Goal: Task Accomplishment & Management: Manage account settings

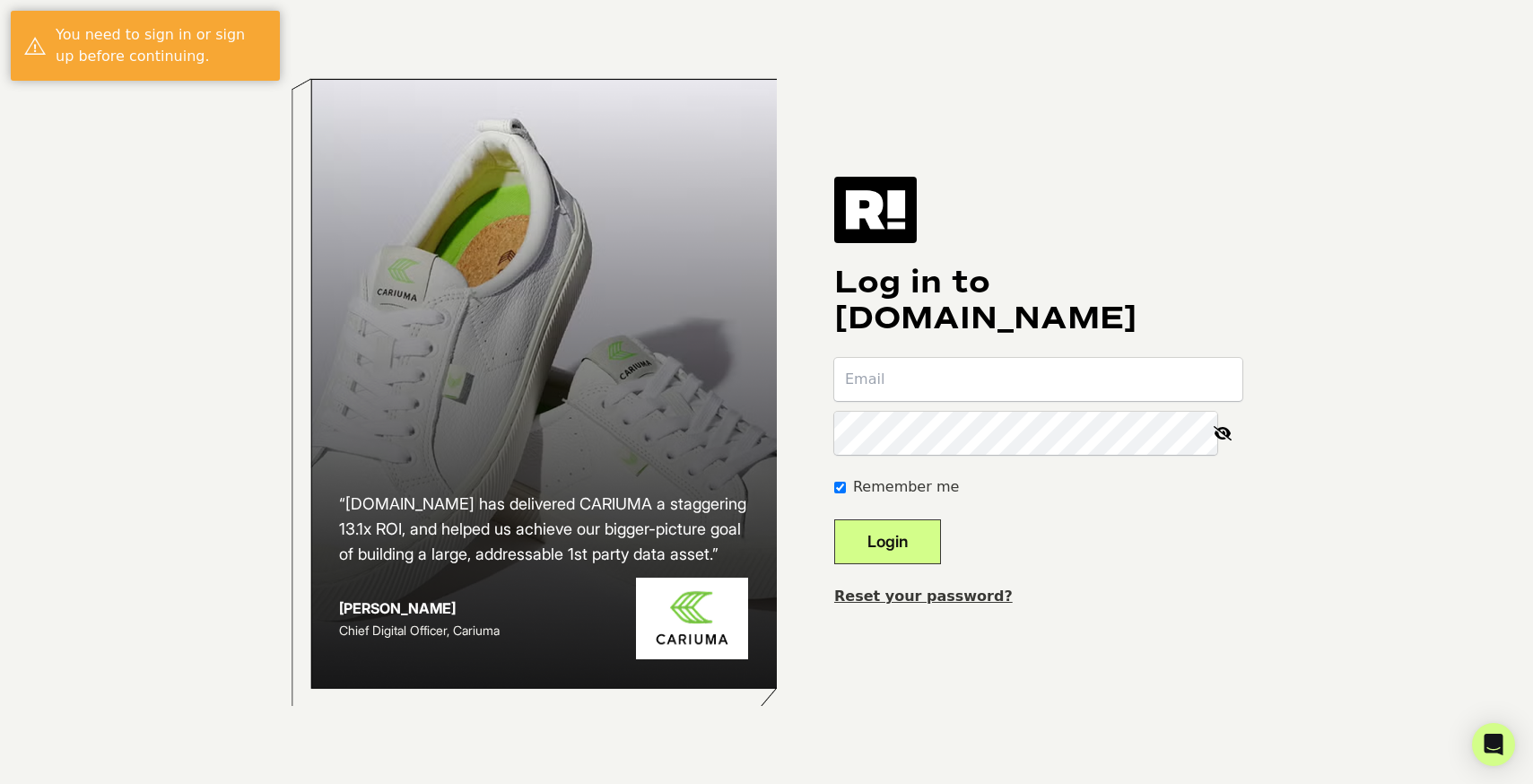
type input "jim@everyman.us"
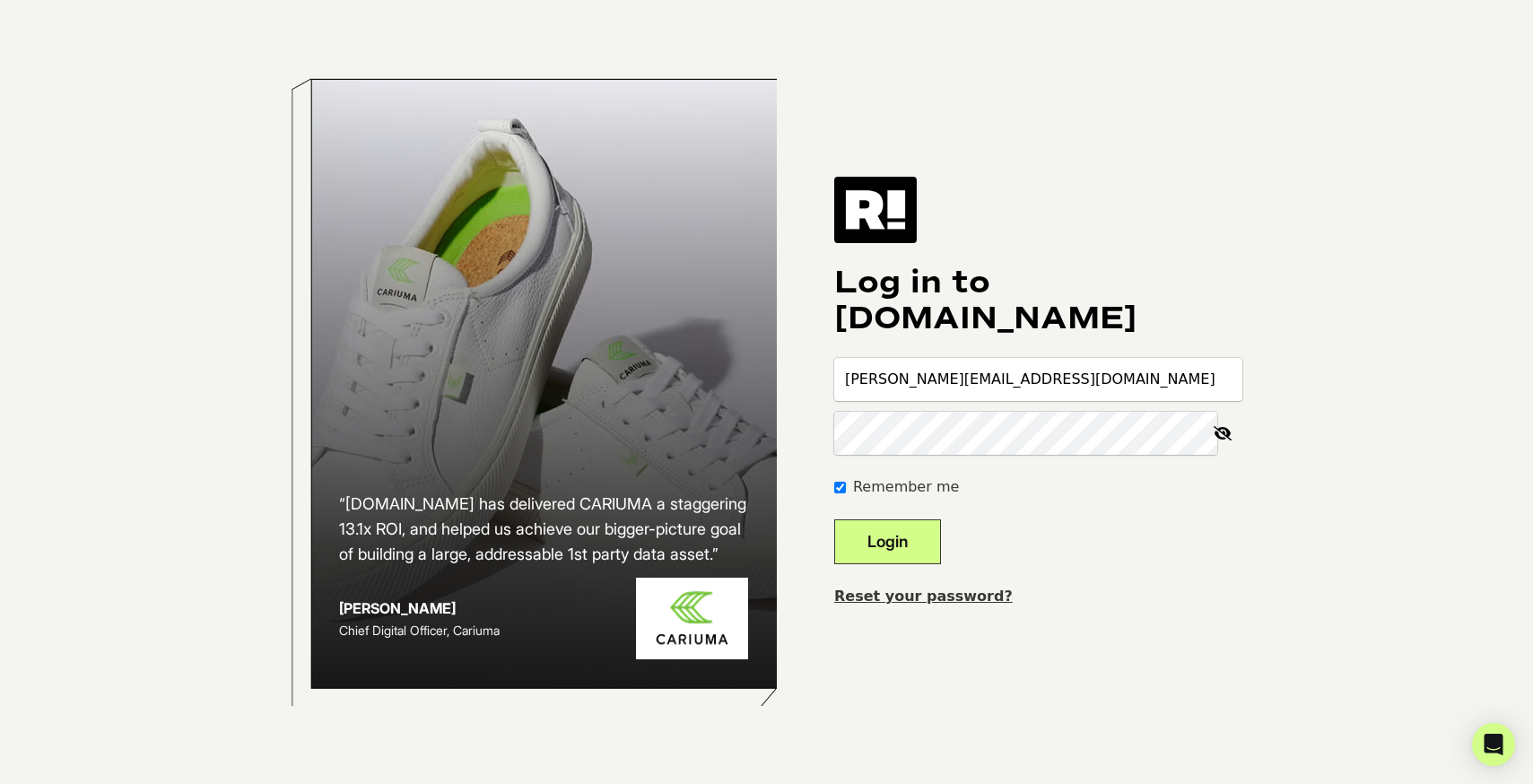
click at [906, 542] on button "Login" at bounding box center [888, 542] width 107 height 45
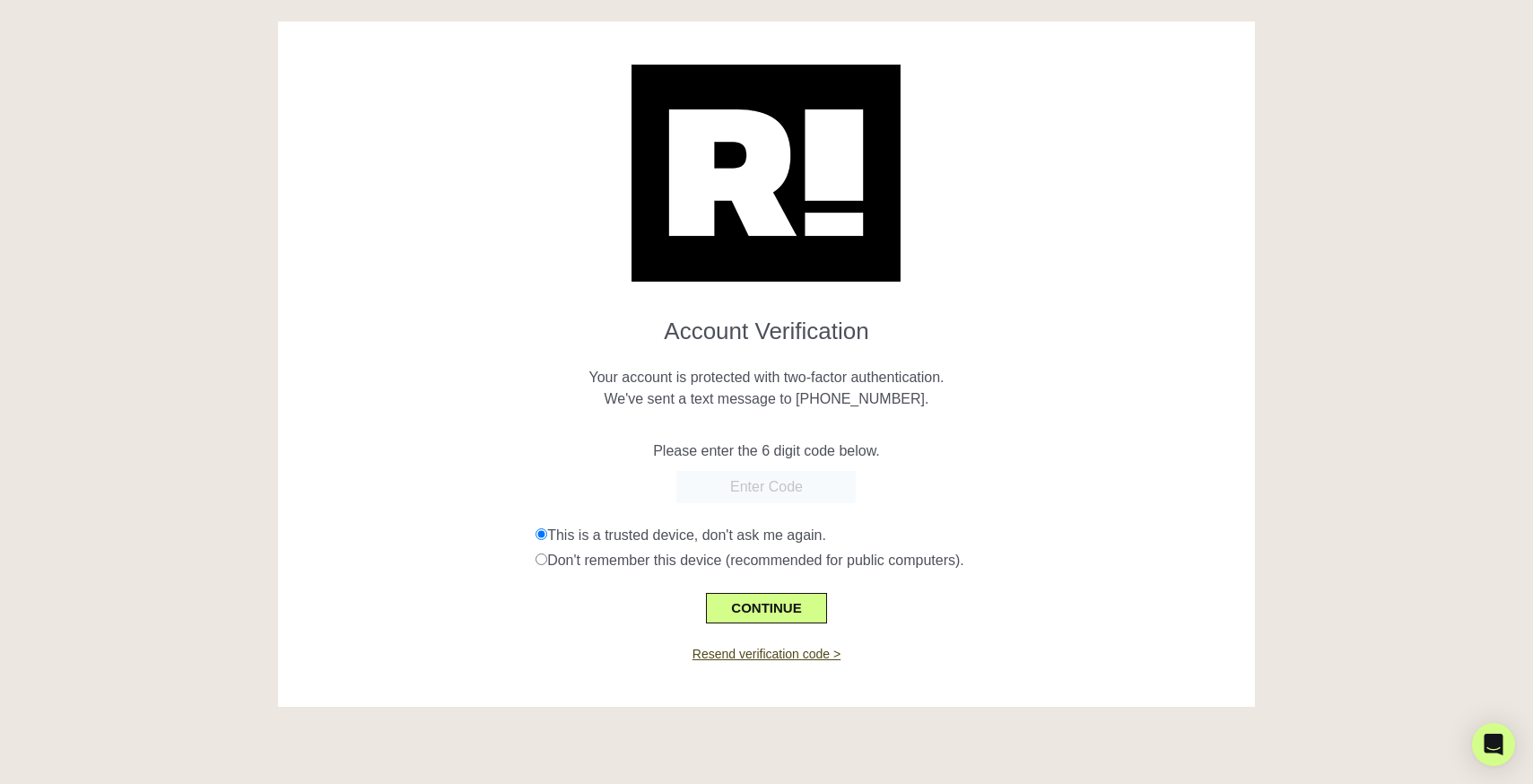
click at [807, 486] on input "text" at bounding box center [766, 486] width 179 height 32
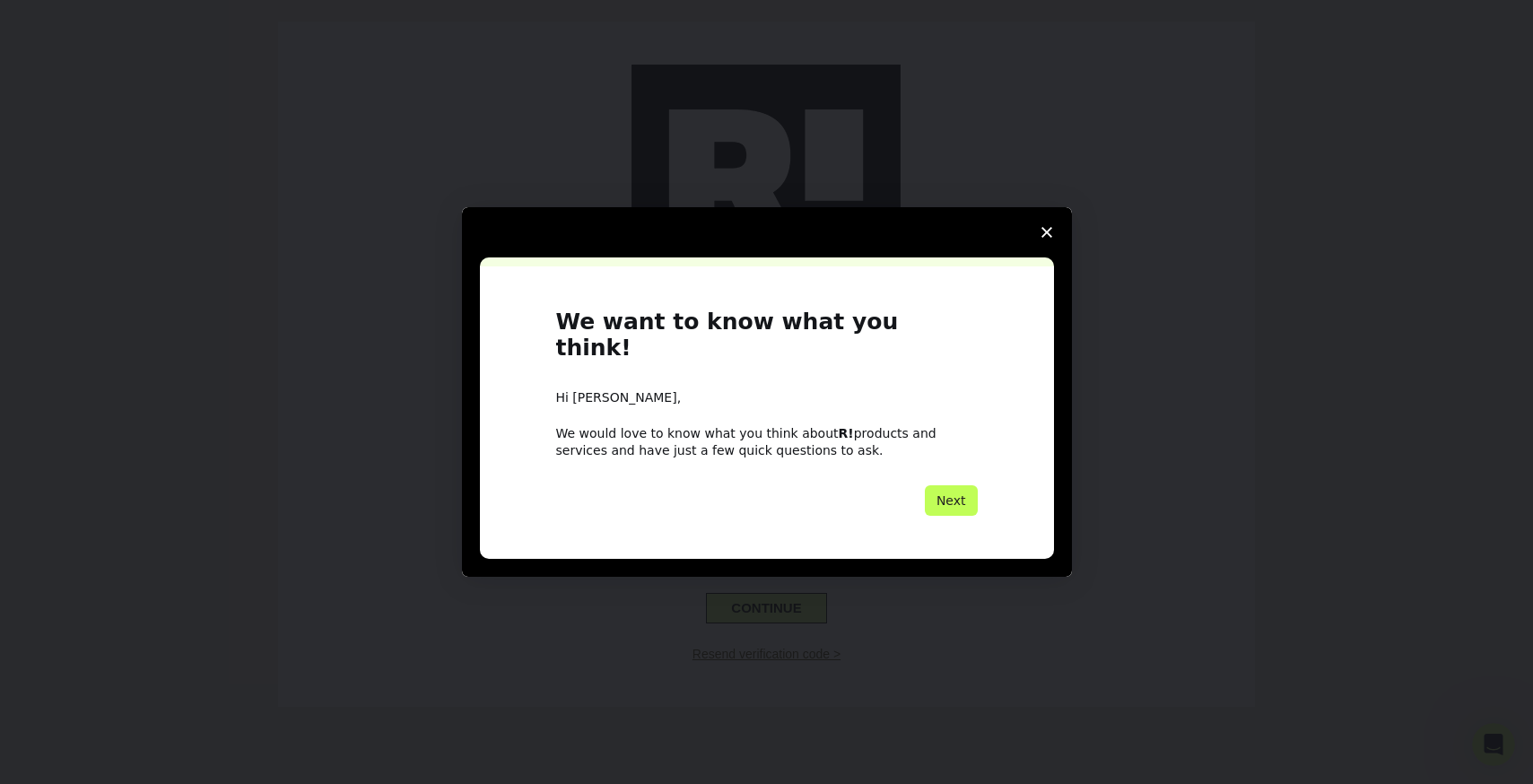
click at [953, 491] on button "Next" at bounding box center [952, 500] width 53 height 30
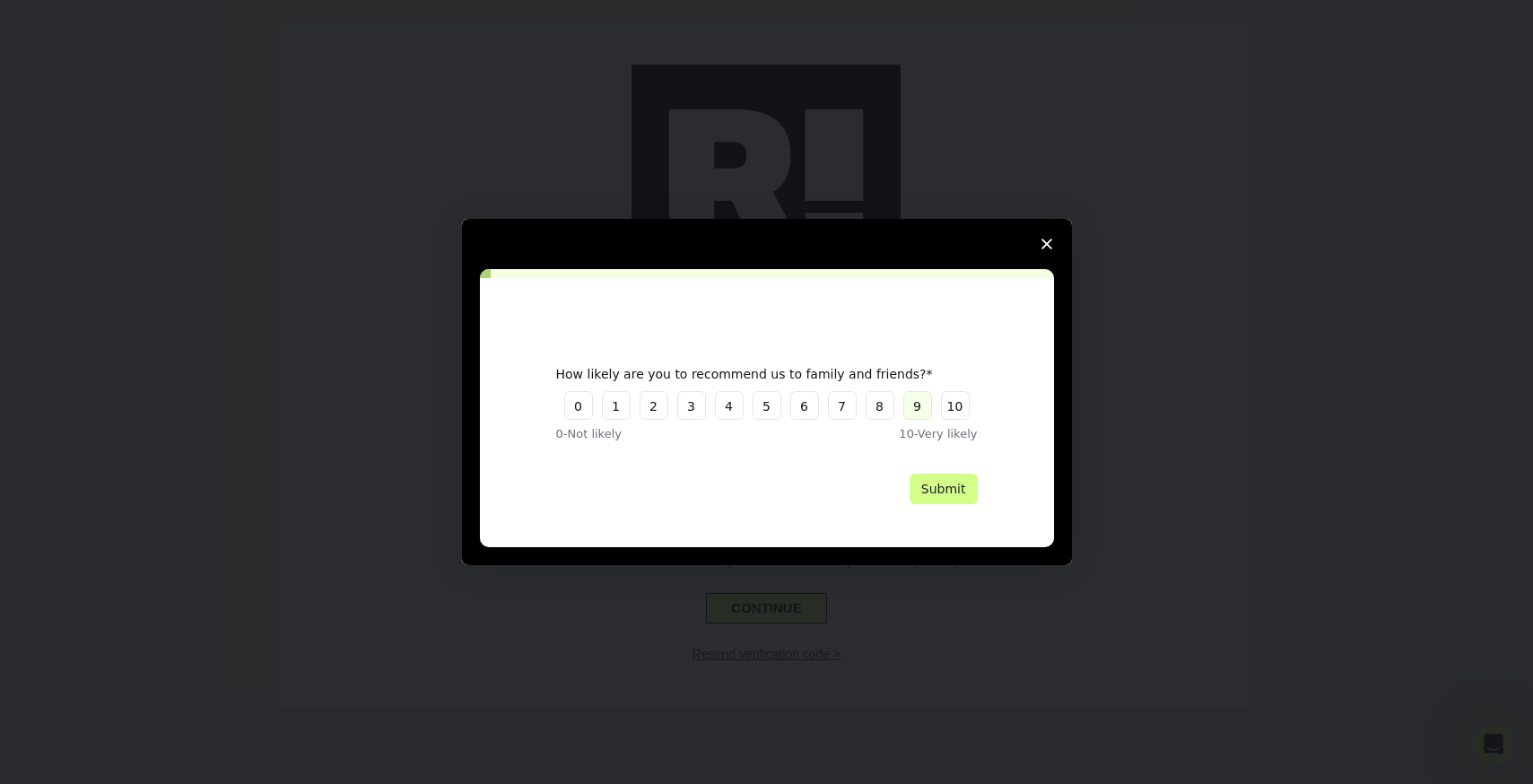
click at [920, 408] on button "9" at bounding box center [918, 405] width 29 height 29
click at [944, 488] on button "Submit" at bounding box center [943, 488] width 69 height 30
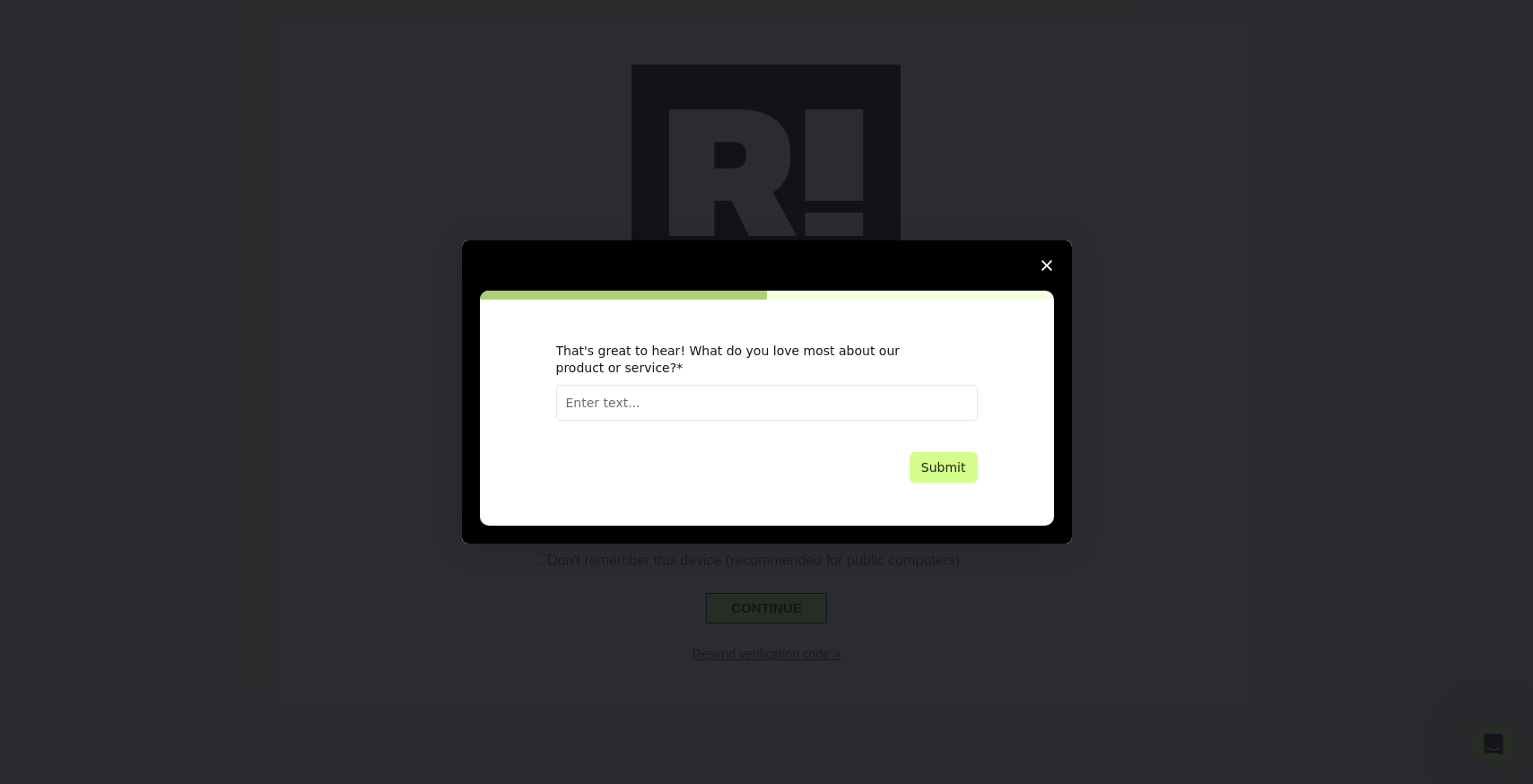
click at [768, 400] on input "Enter text..." at bounding box center [766, 403] width 422 height 36
type input "sales"
click at [945, 456] on button "Submit" at bounding box center [943, 467] width 69 height 30
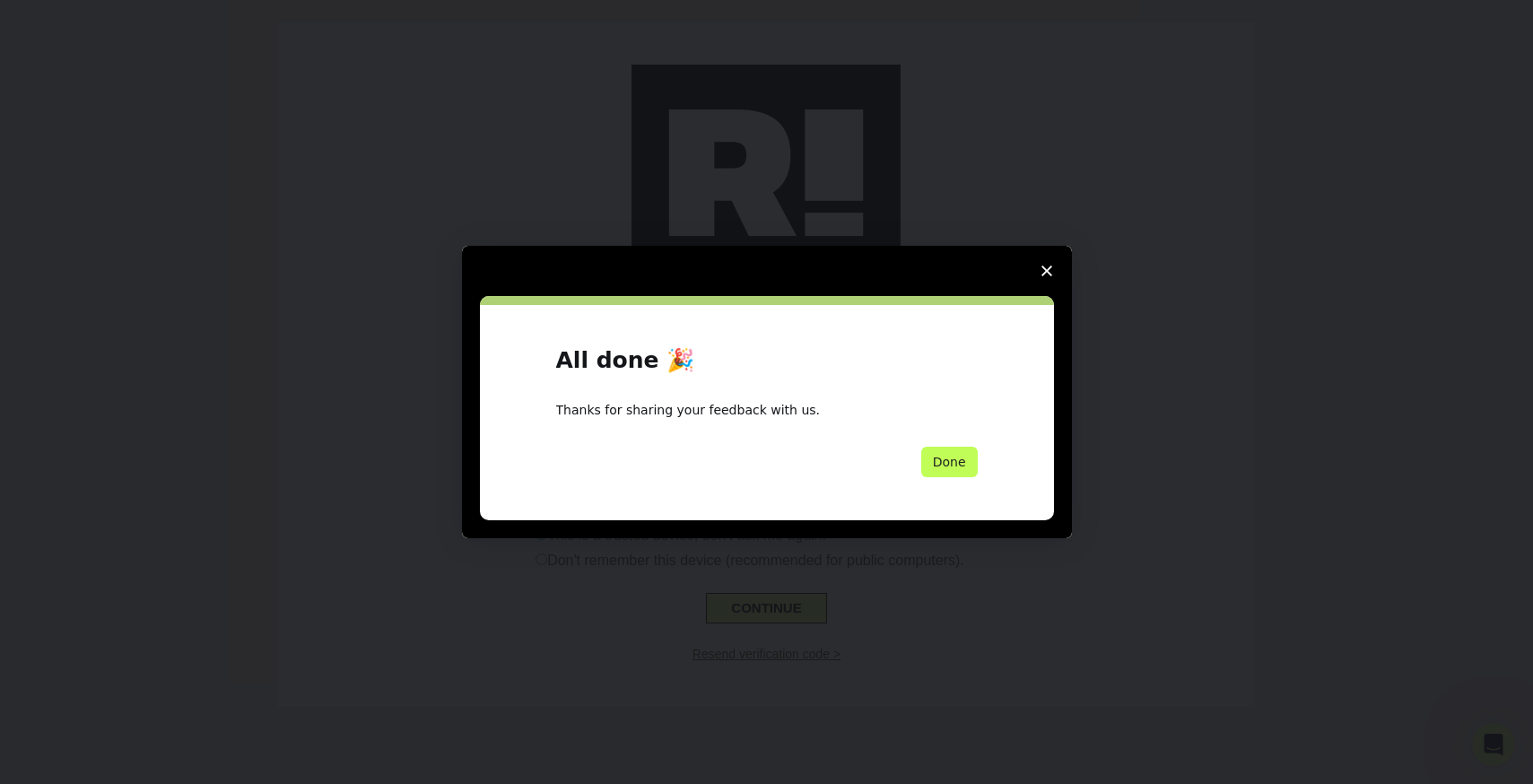
click at [950, 459] on button "Done" at bounding box center [950, 462] width 56 height 30
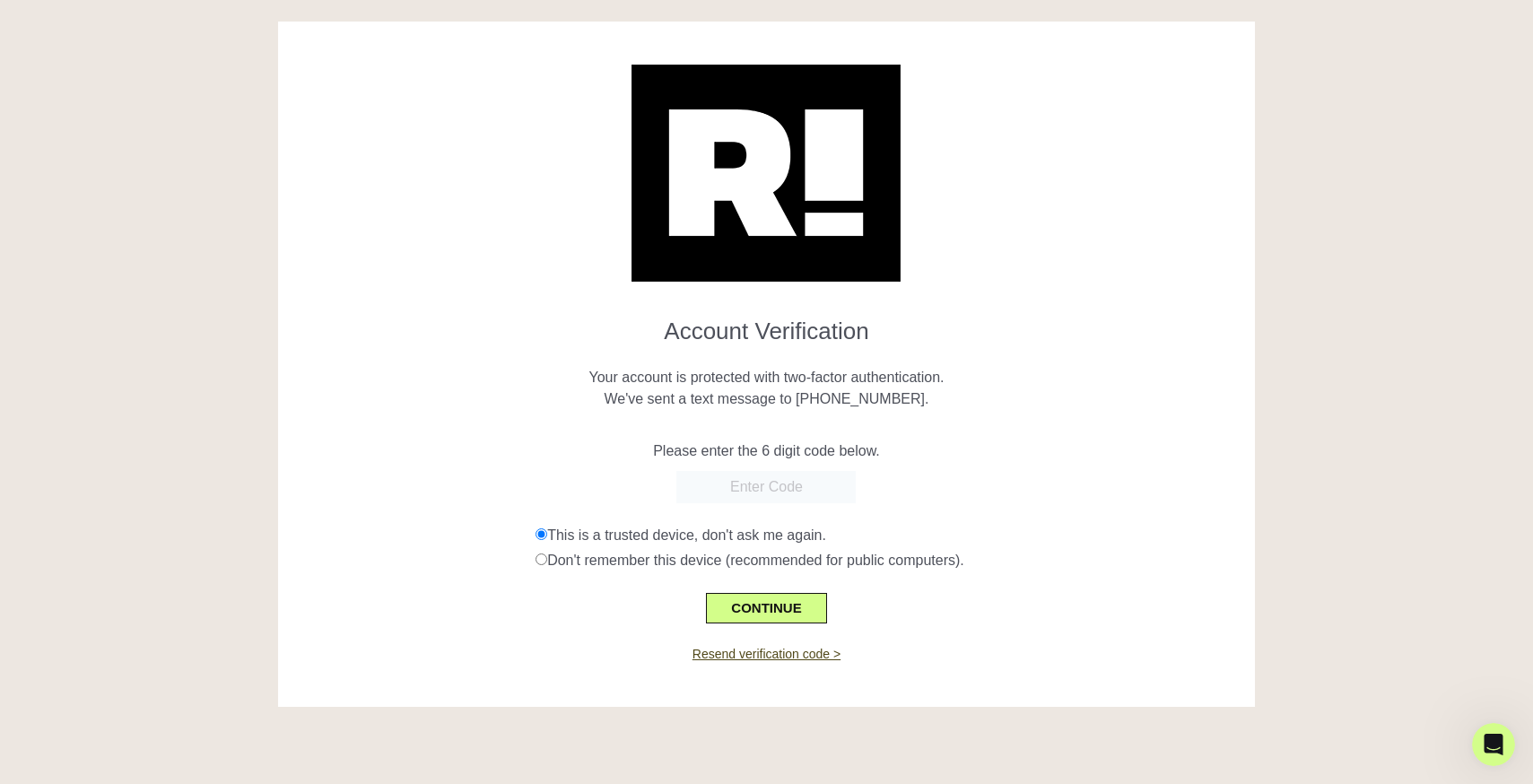
click at [787, 490] on input "text" at bounding box center [766, 486] width 179 height 32
click at [788, 486] on input "text" at bounding box center [766, 486] width 179 height 32
paste input "316079"
type input "316079"
click at [795, 615] on button "CONTINUE" at bounding box center [766, 607] width 120 height 30
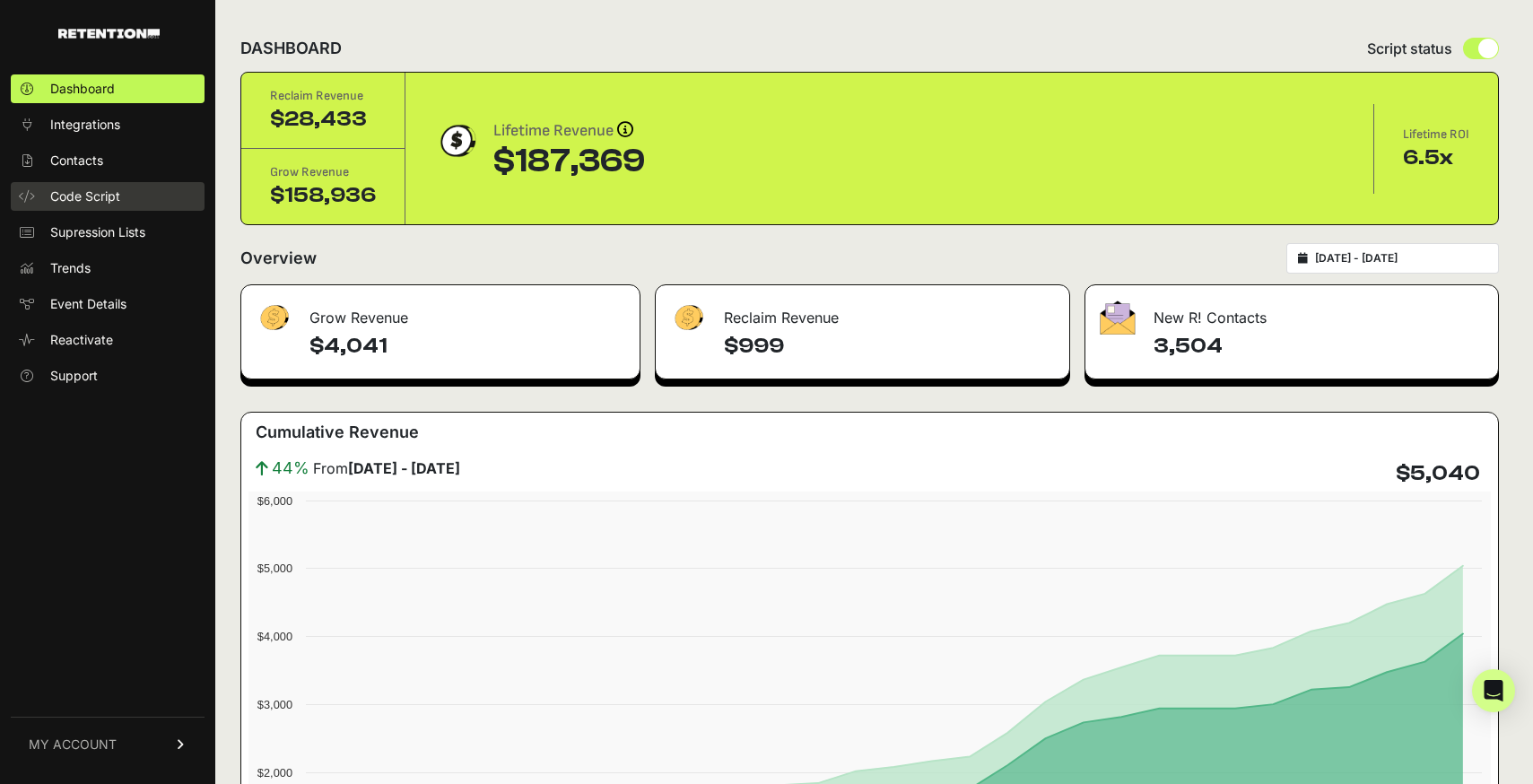
click at [96, 199] on span "Code Script" at bounding box center [85, 196] width 70 height 18
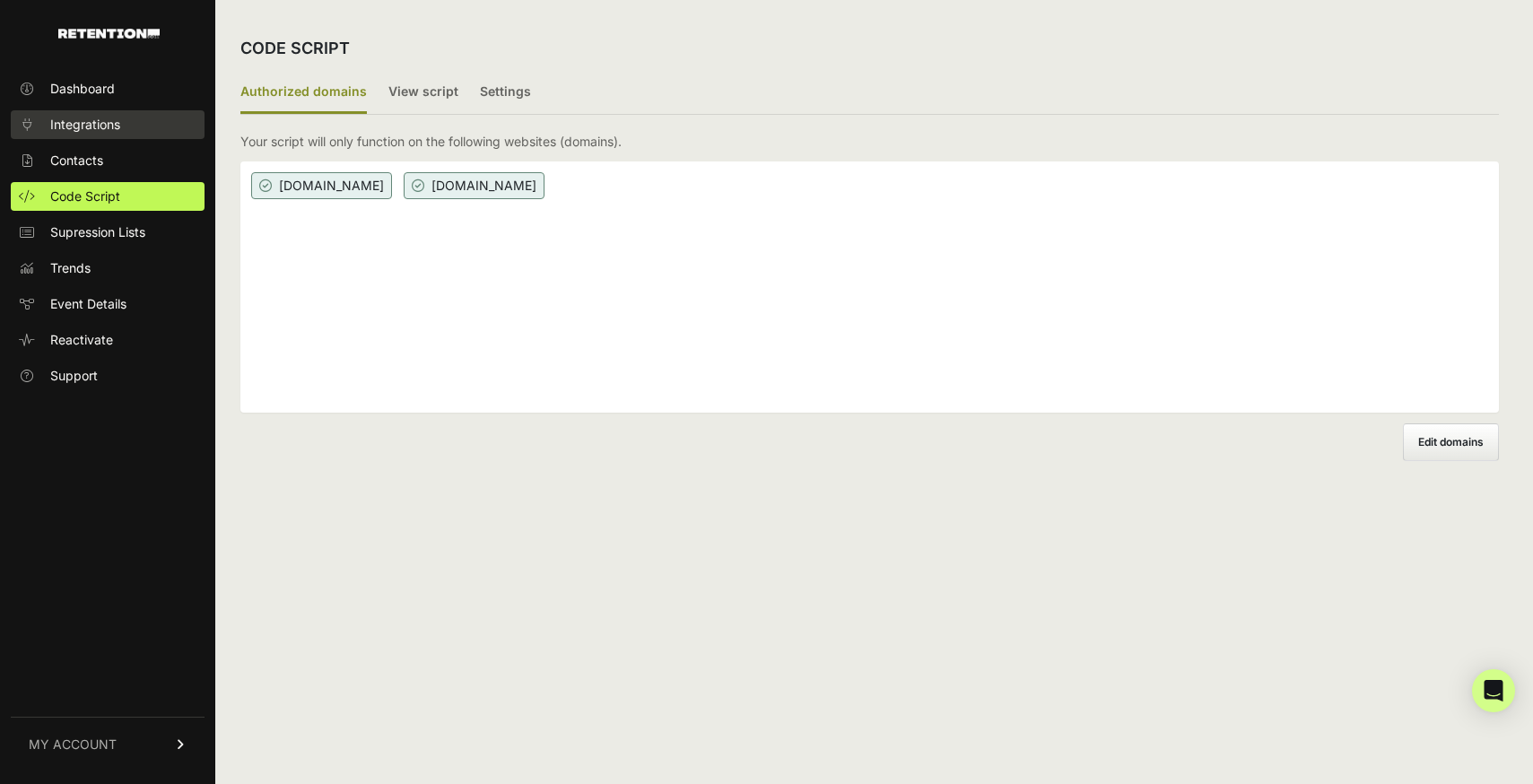
click at [93, 121] on span "Integrations" at bounding box center [85, 124] width 70 height 18
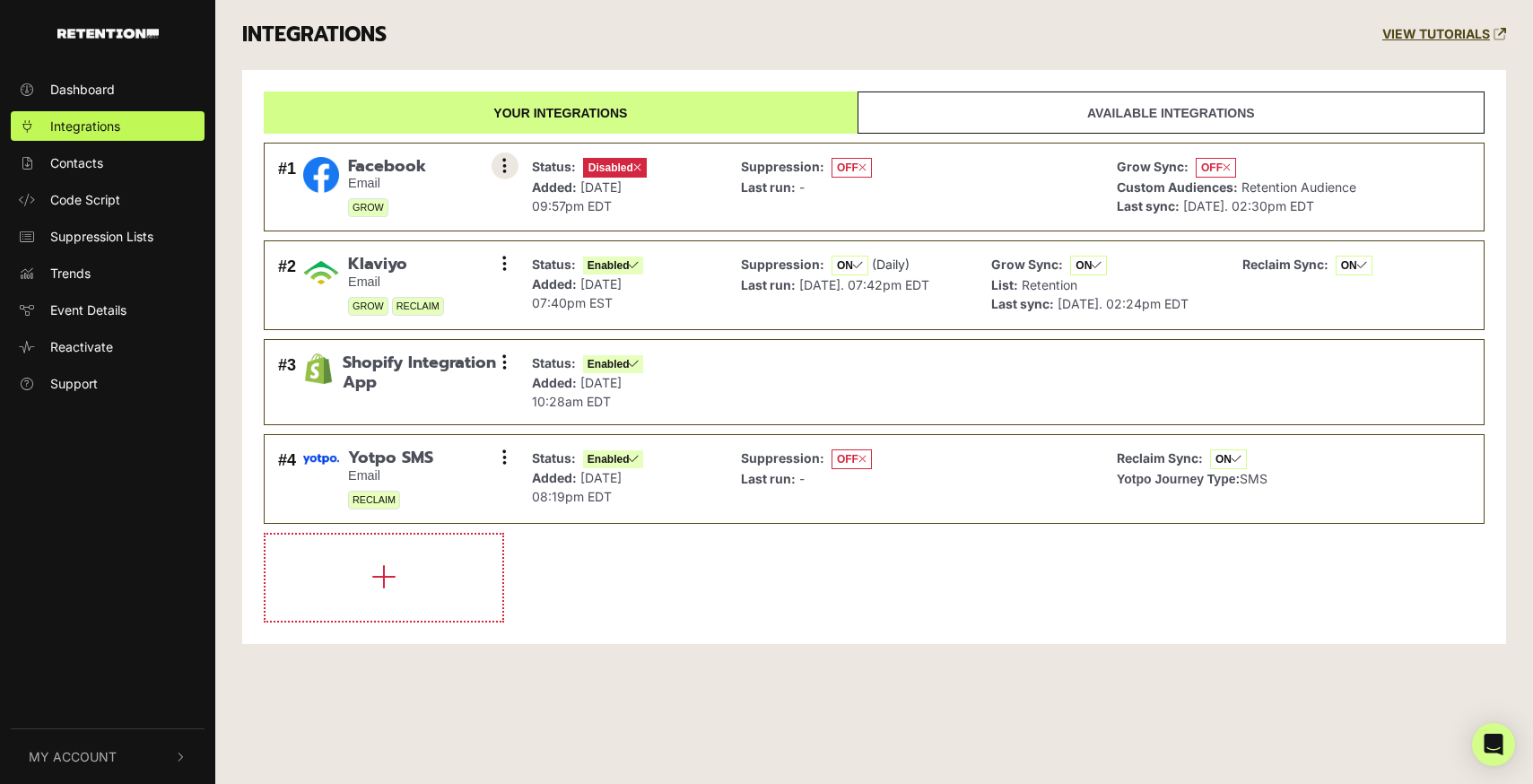
click at [503, 169] on icon at bounding box center [504, 165] width 5 height 18
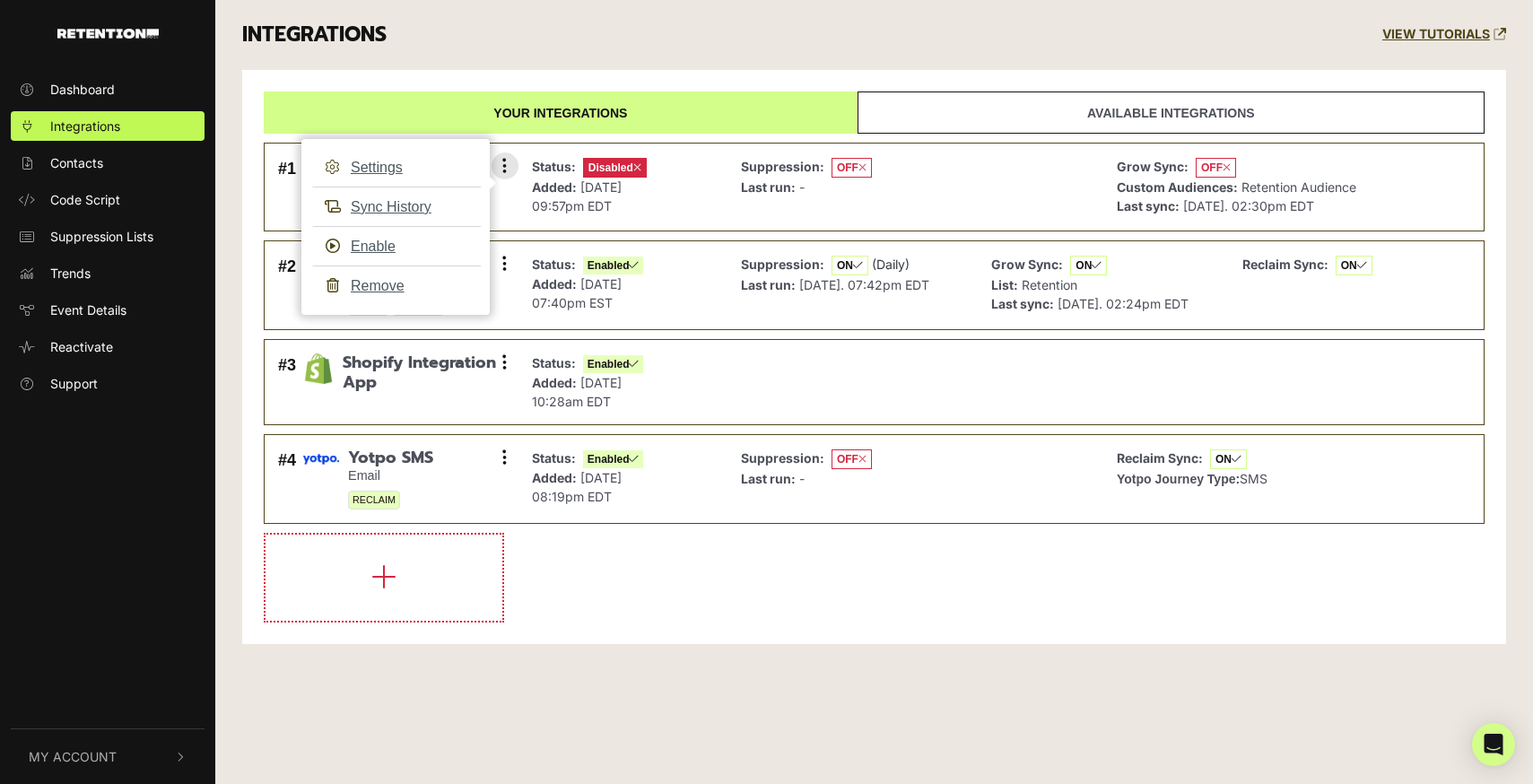
click at [606, 189] on span "[DATE] 09:57pm EDT" at bounding box center [577, 196] width 90 height 34
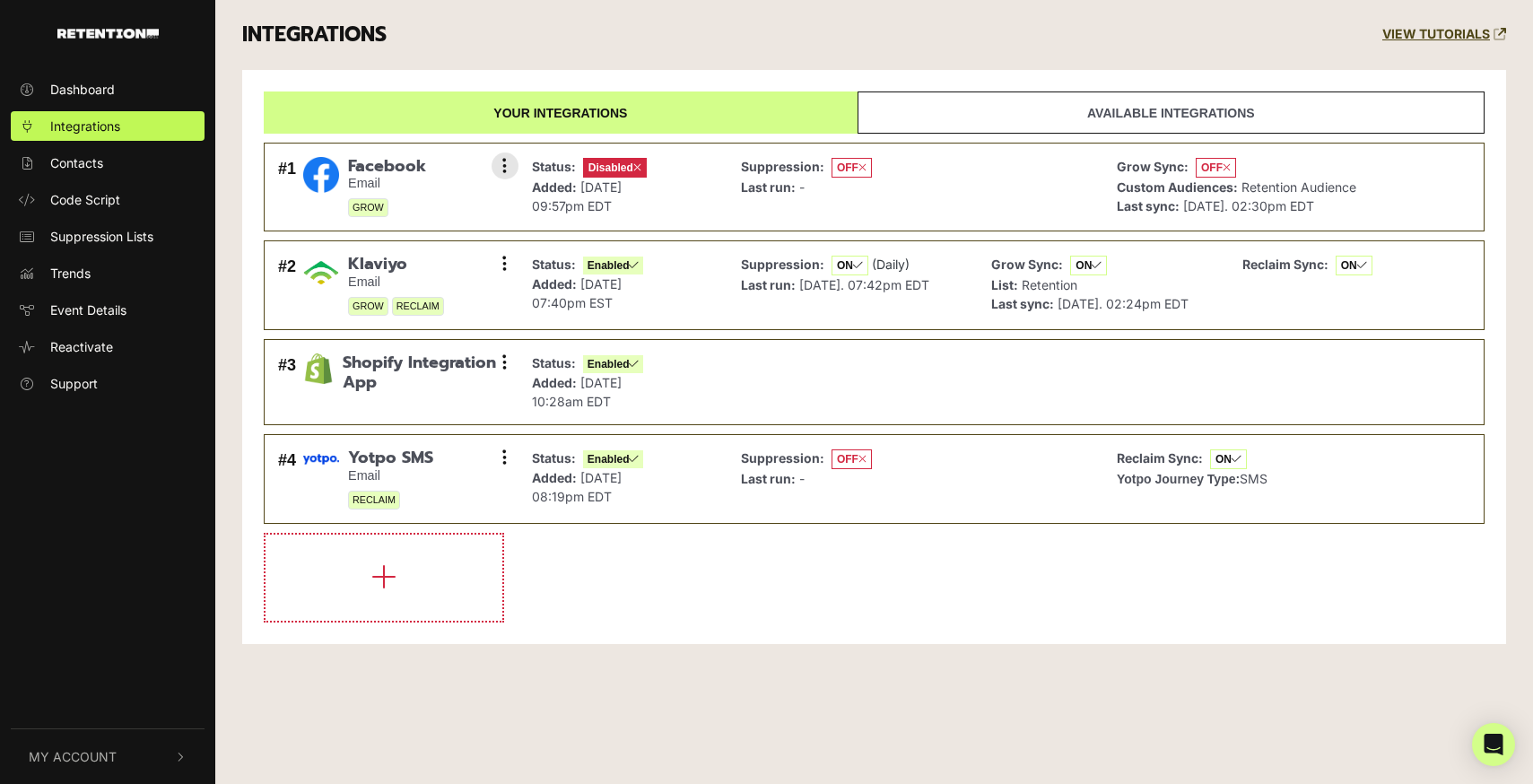
click at [632, 164] on span "Disabled" at bounding box center [615, 167] width 64 height 20
click at [564, 194] on p "Added: [DATE] 09:57pm EDT" at bounding box center [589, 196] width 115 height 38
click at [502, 170] on button at bounding box center [504, 165] width 27 height 27
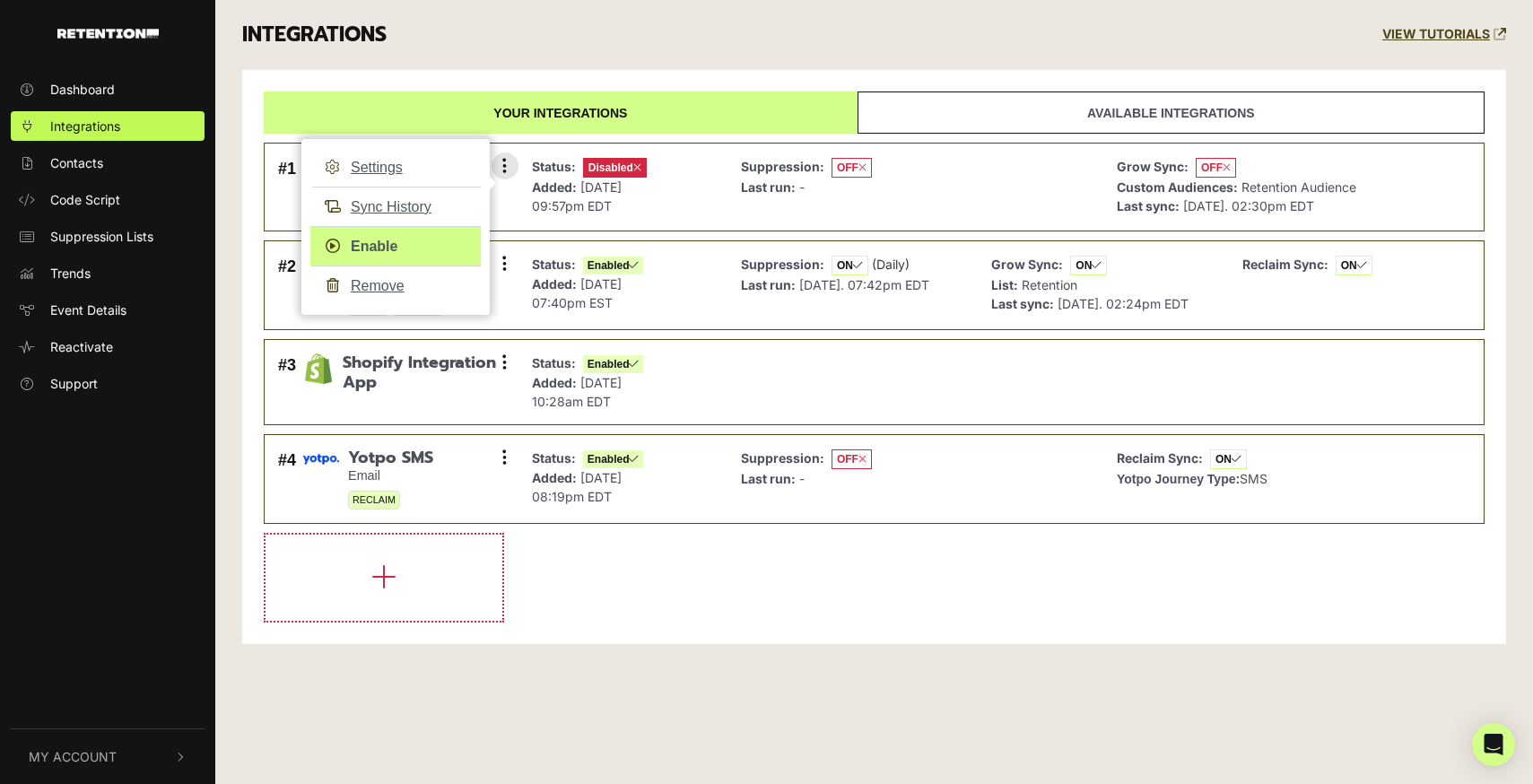
click at [369, 250] on link "Enable" at bounding box center [395, 246] width 170 height 40
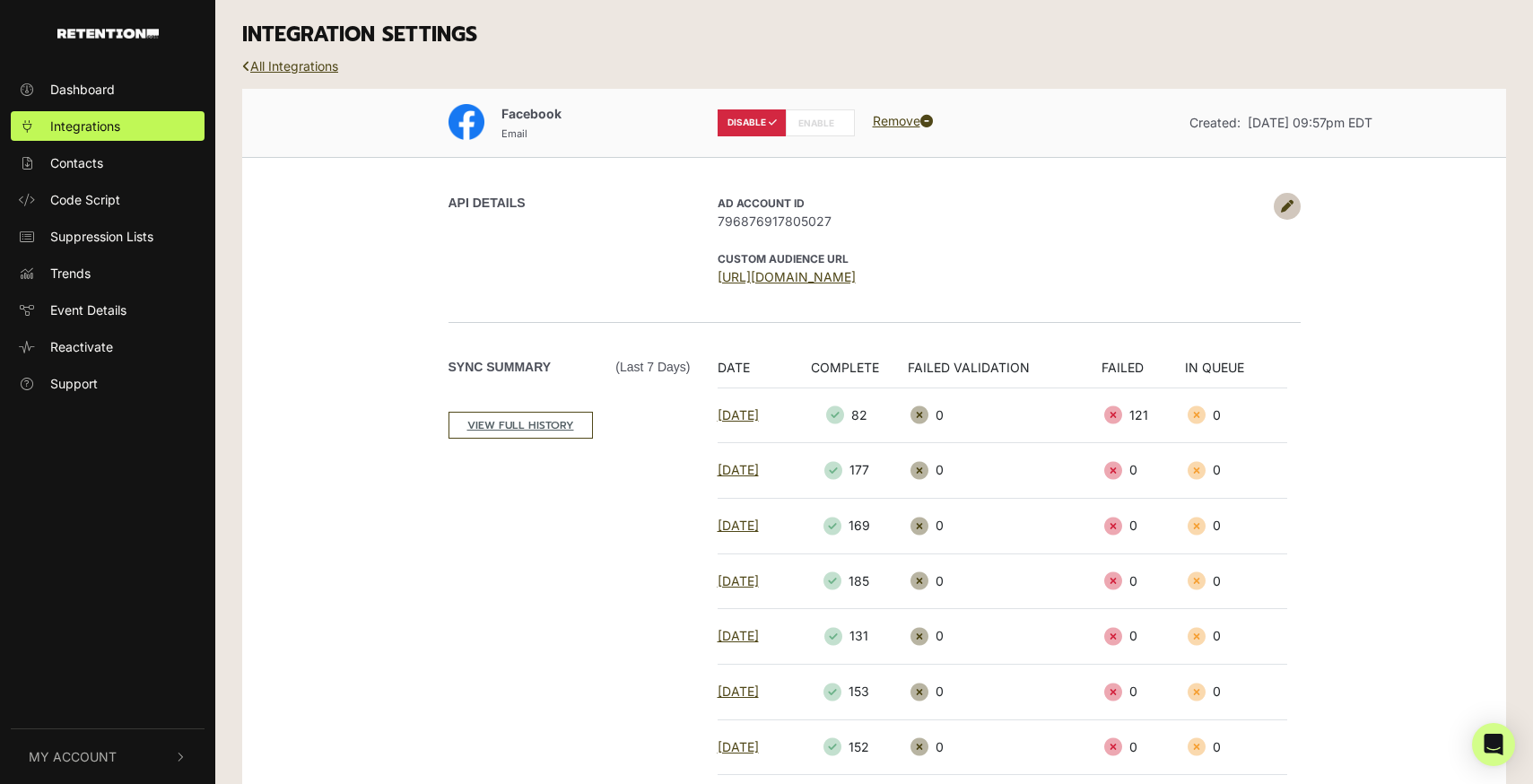
click at [820, 118] on label "ENABLE" at bounding box center [821, 123] width 70 height 27
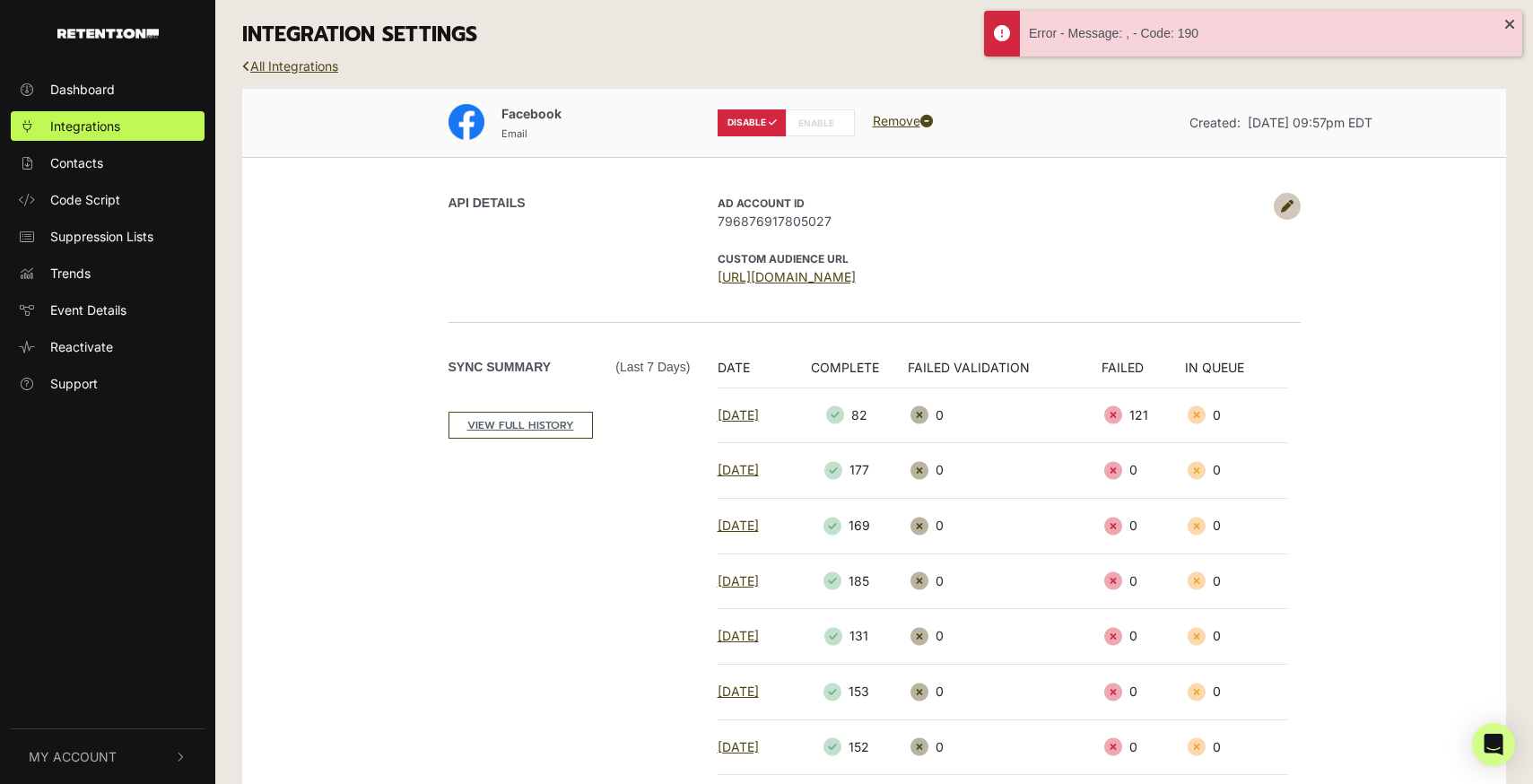
click at [820, 118] on label "ENABLE" at bounding box center [821, 123] width 70 height 27
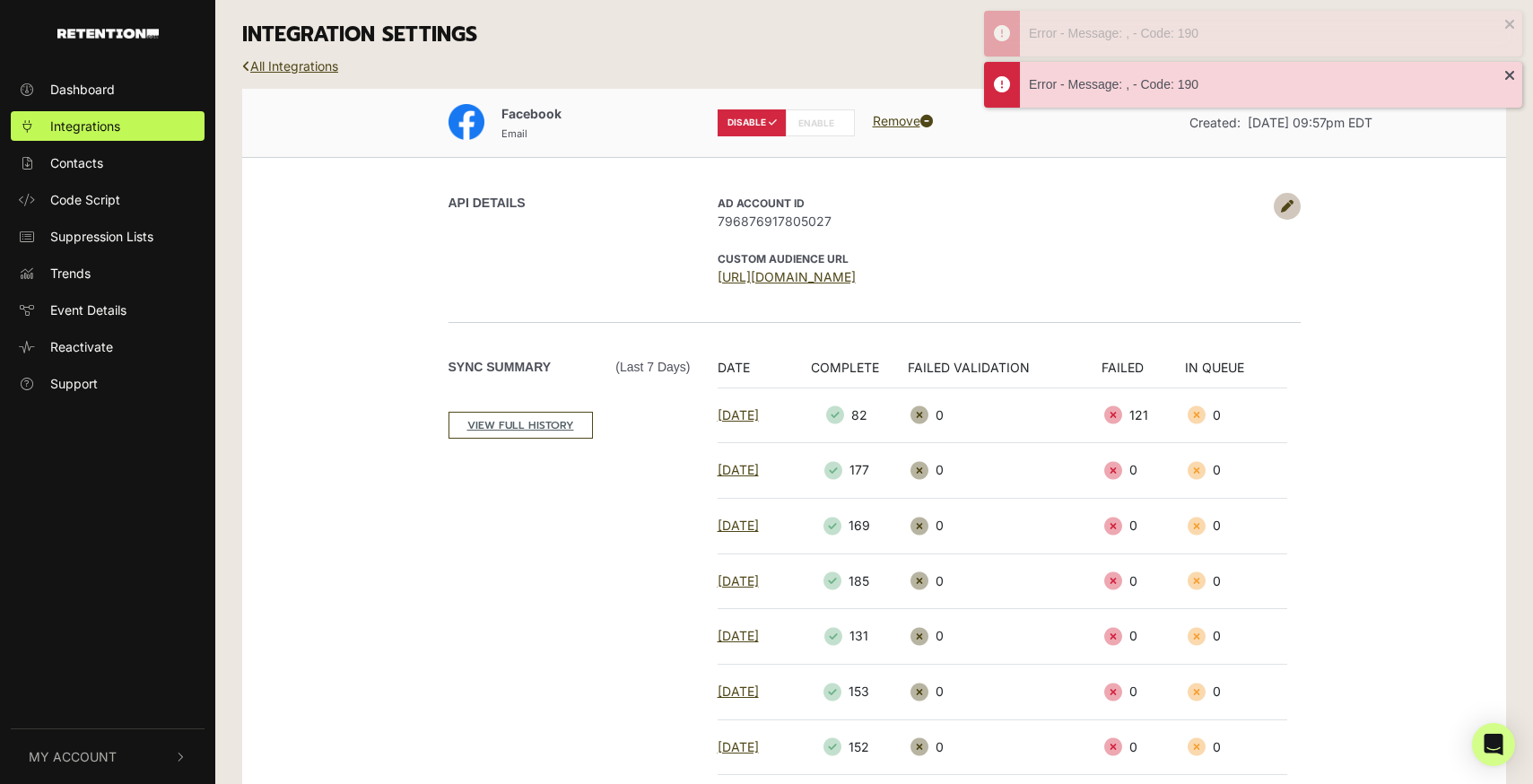
click at [820, 118] on label "ENABLE" at bounding box center [821, 123] width 70 height 27
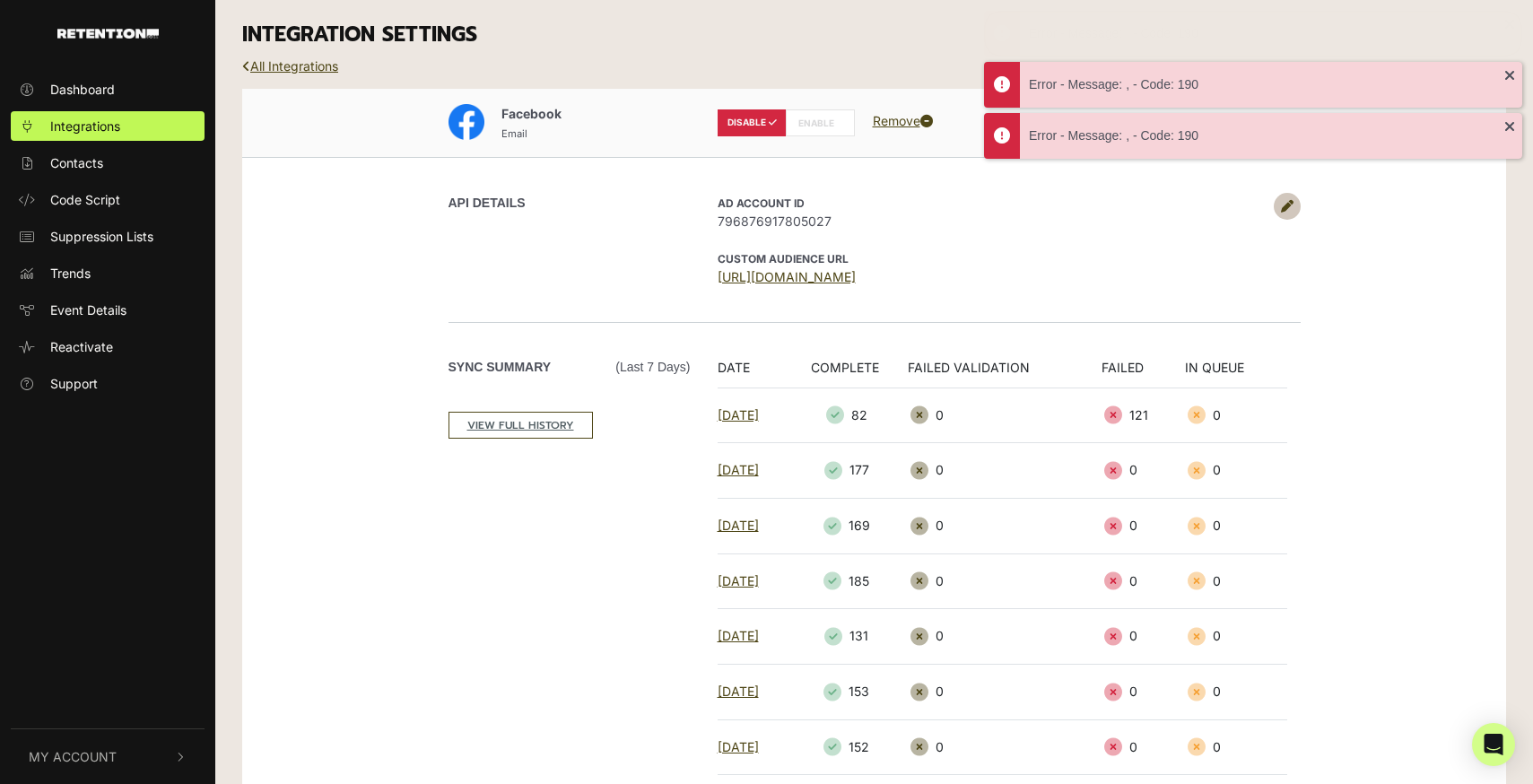
click at [820, 118] on label "ENABLE" at bounding box center [821, 123] width 70 height 27
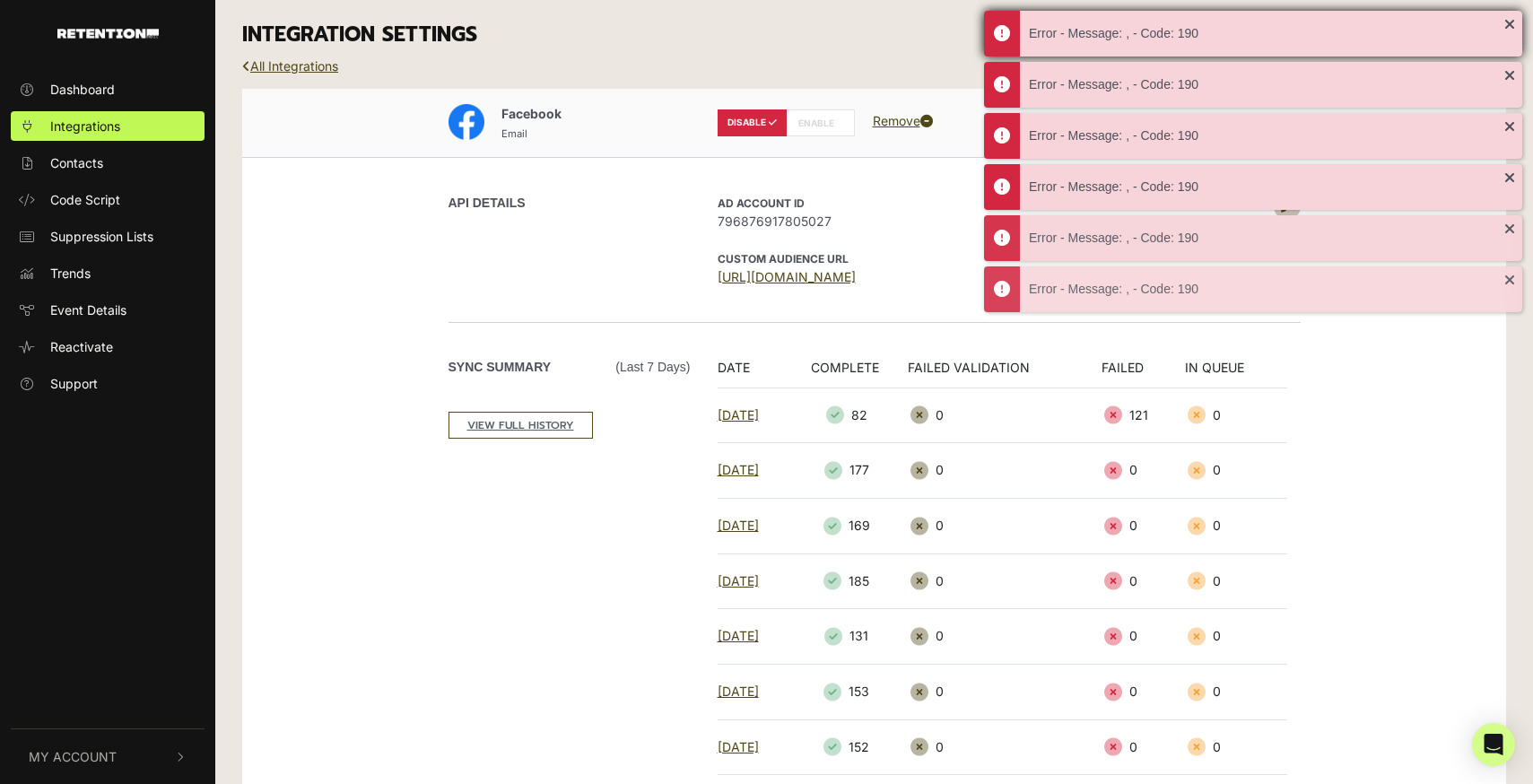
click at [1510, 17] on div "Error - Message: , - Code: 190" at bounding box center [1253, 33] width 538 height 46
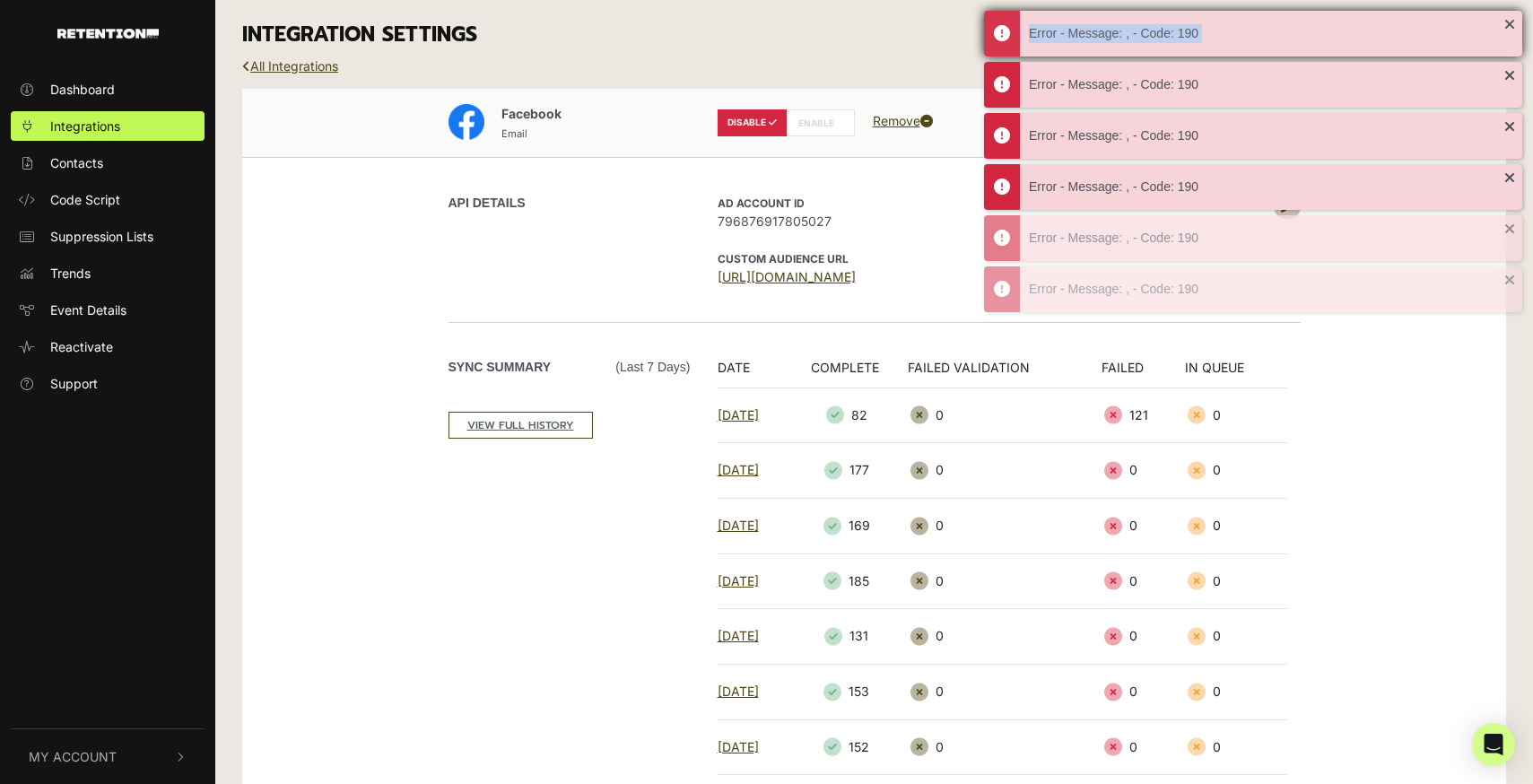
click at [1510, 17] on div "Error - Message: , - Code: 190" at bounding box center [1253, 33] width 538 height 46
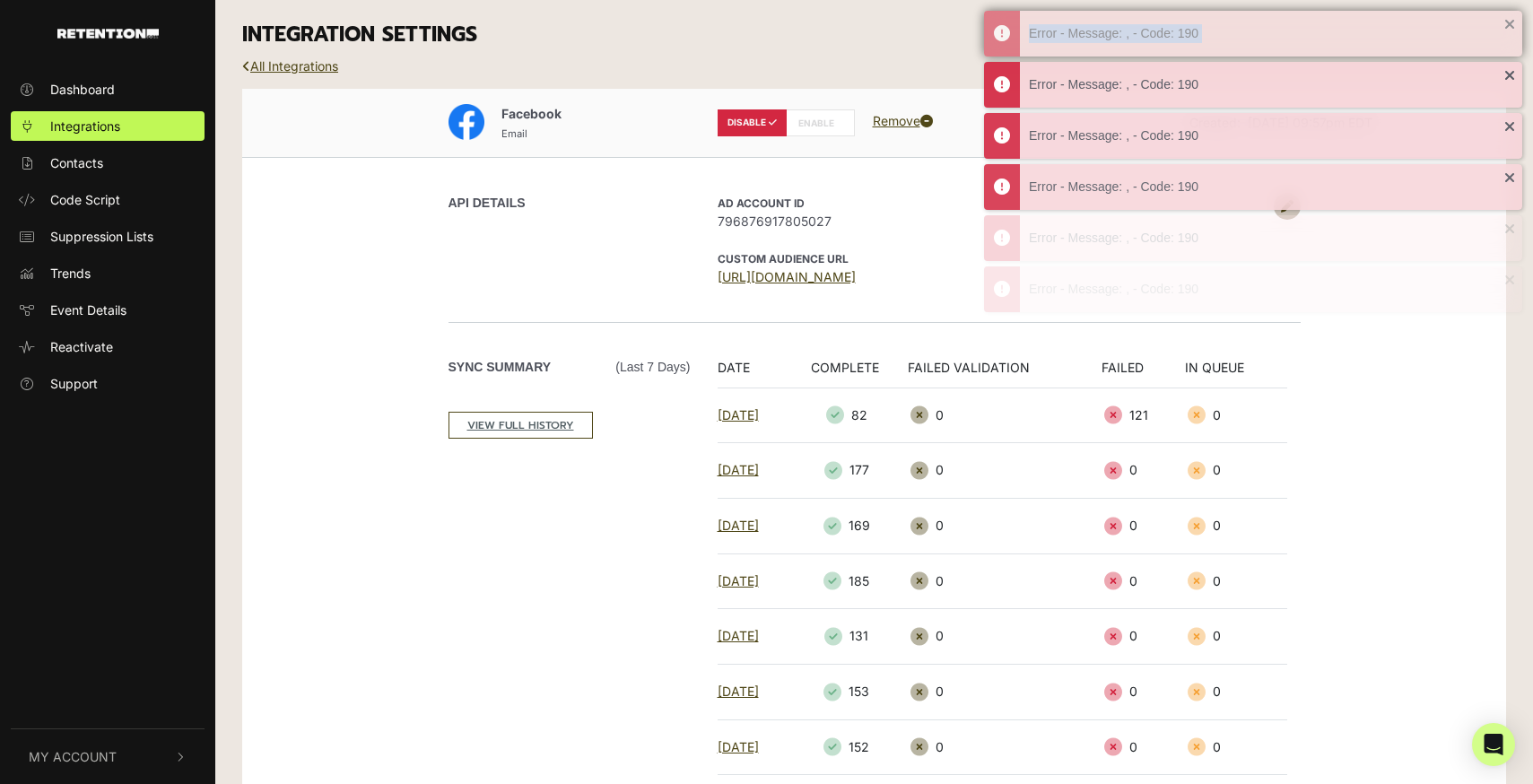
click at [1510, 17] on div "Error - Message: , - Code: 190" at bounding box center [1253, 33] width 538 height 46
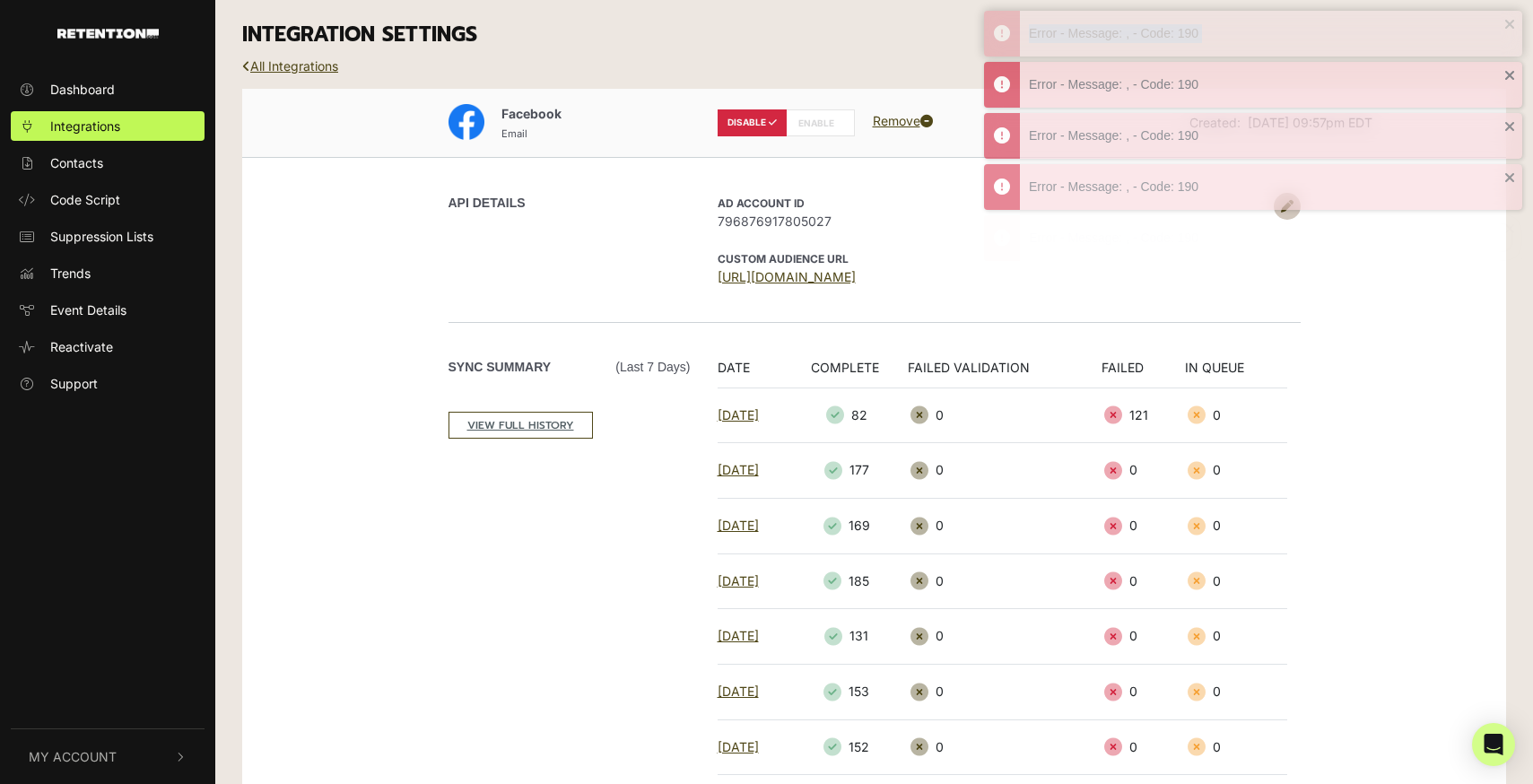
click at [1510, 17] on div "Error - Message: , - Code: 190" at bounding box center [1253, 33] width 538 height 46
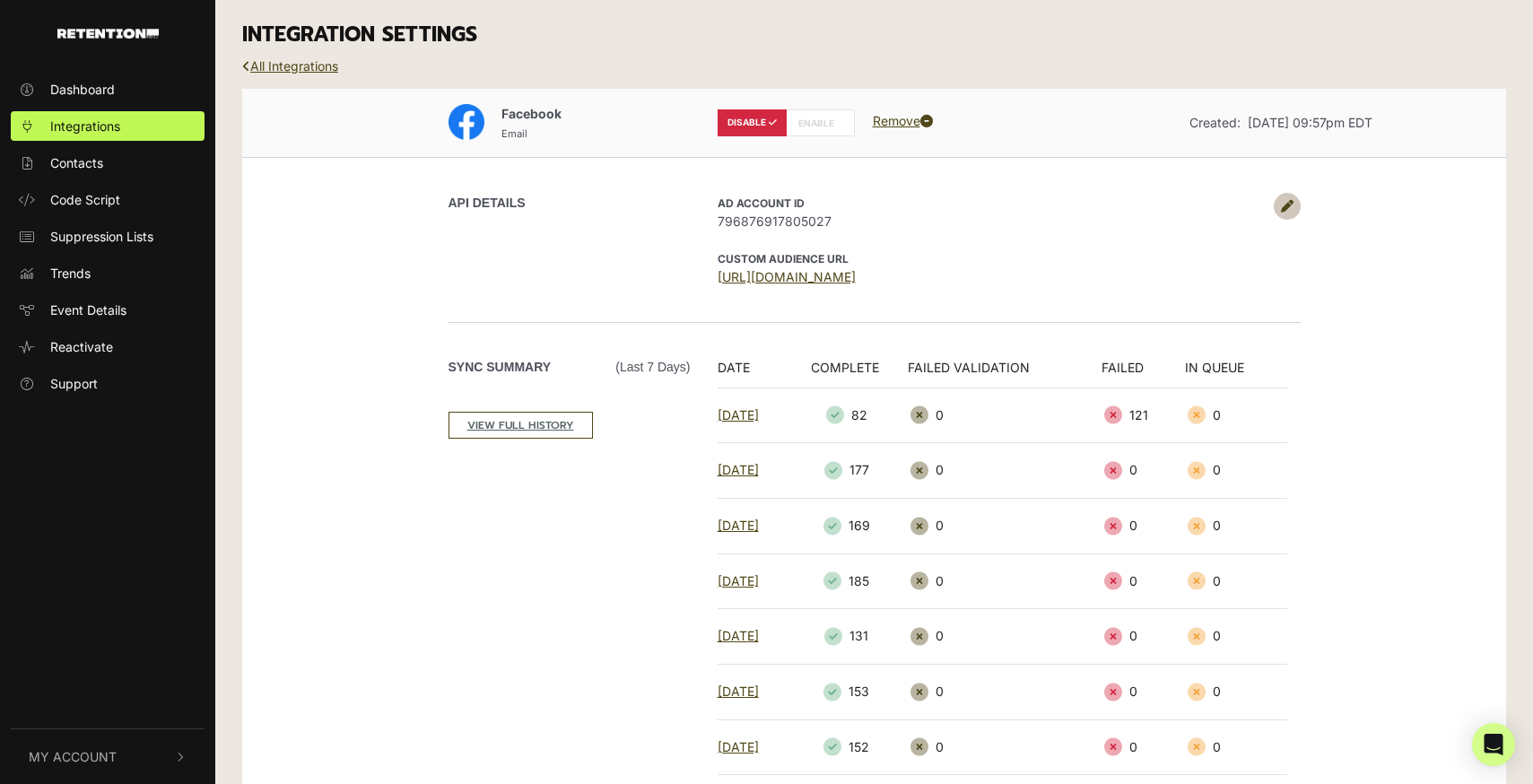
click at [1510, 17] on div "INTEGRATION SETTINGS" at bounding box center [875, 35] width 1291 height 69
click at [1287, 207] on icon at bounding box center [1287, 206] width 12 height 12
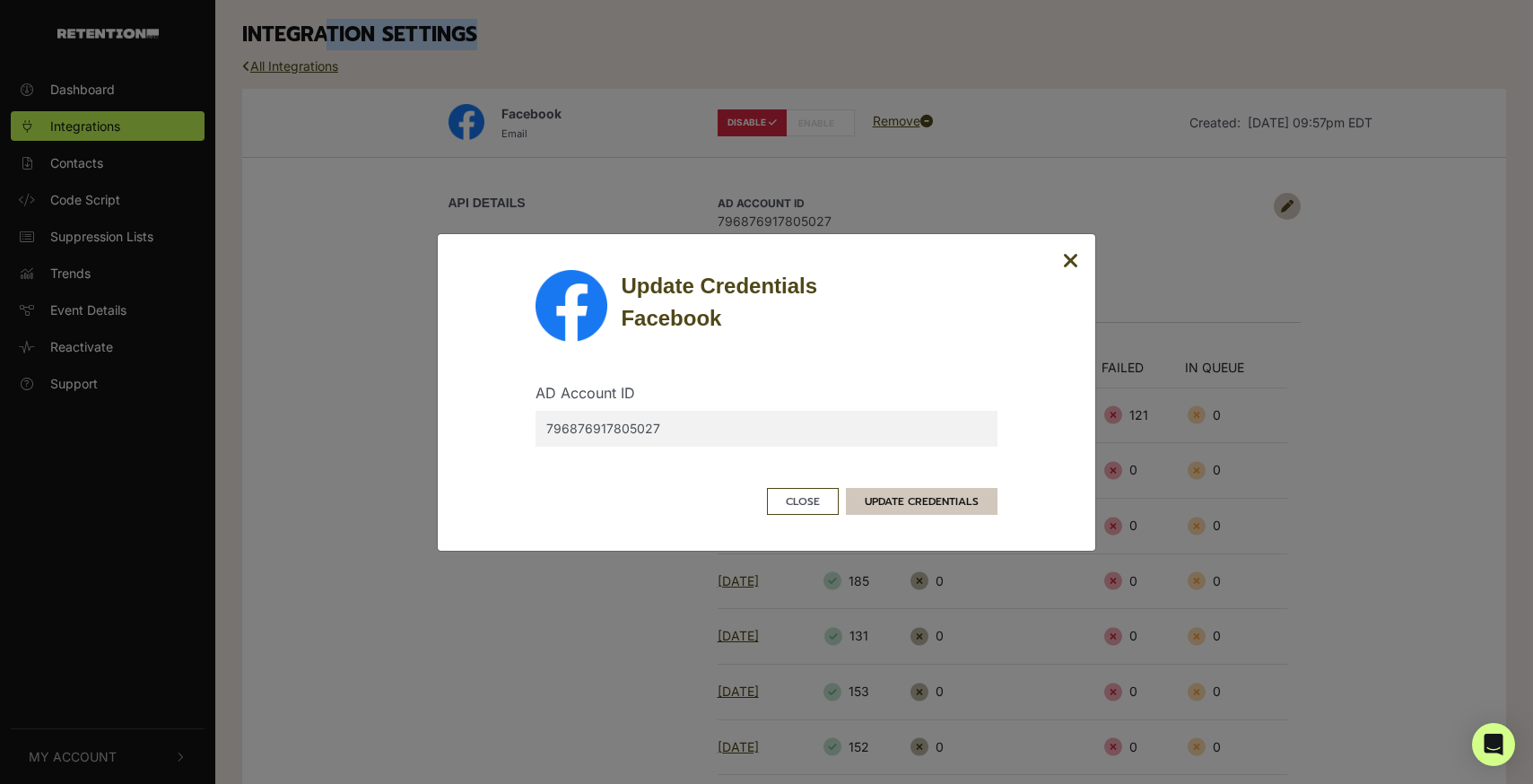
click at [915, 509] on button "UPDATE CREDENTIALS" at bounding box center [921, 501] width 151 height 27
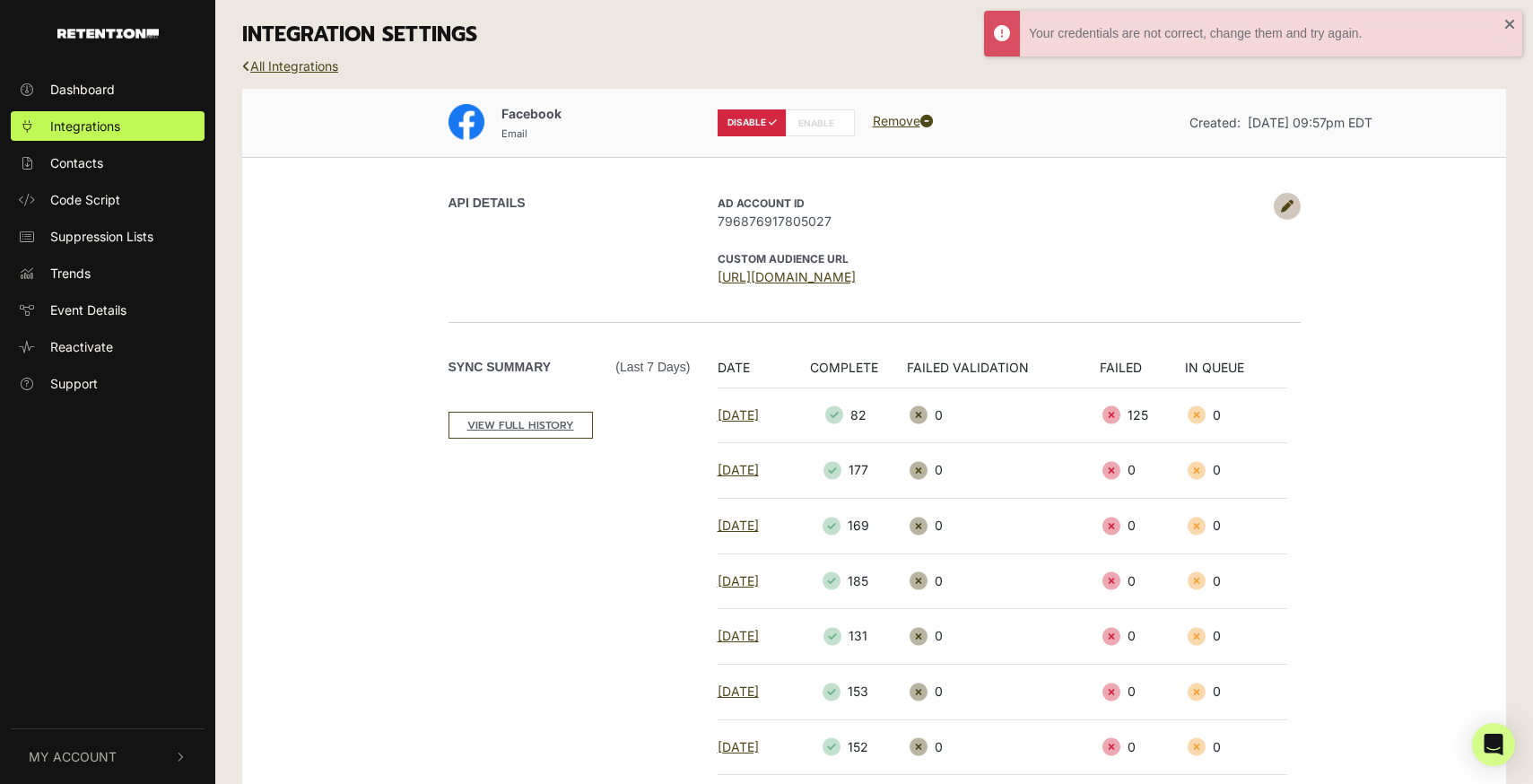
click at [828, 123] on label "ENABLE" at bounding box center [821, 123] width 70 height 27
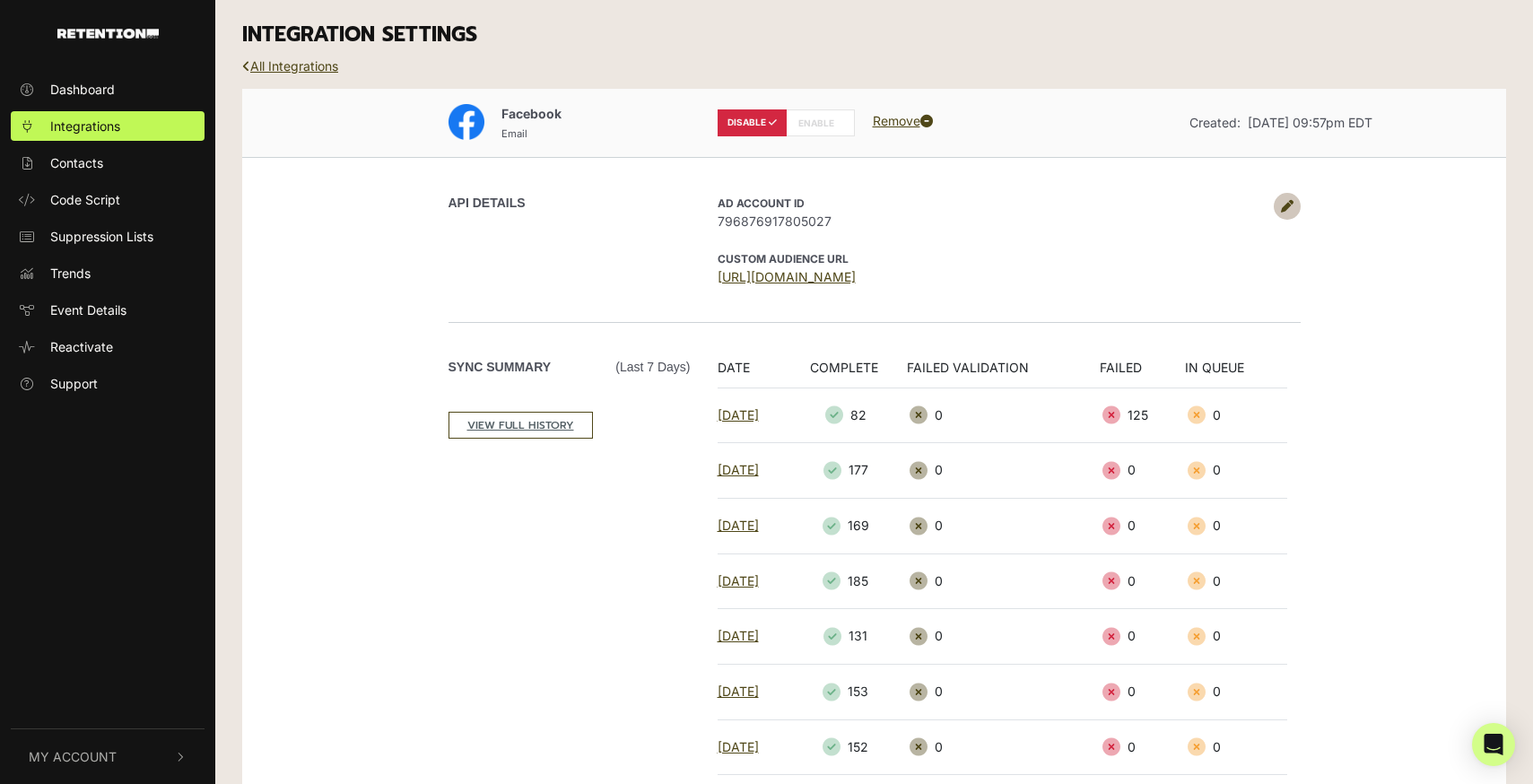
radio input "false"
radio input "true"
